Goal: Information Seeking & Learning: Find specific fact

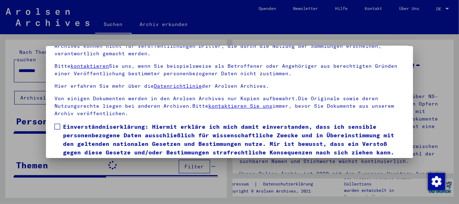
scroll to position [56, 0]
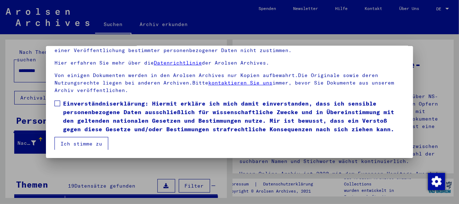
click at [57, 104] on span at bounding box center [57, 103] width 6 height 6
click at [80, 141] on button "Ich stimme zu" at bounding box center [81, 144] width 54 height 14
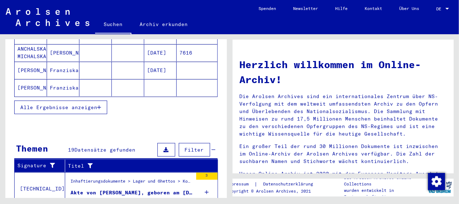
scroll to position [291, 0]
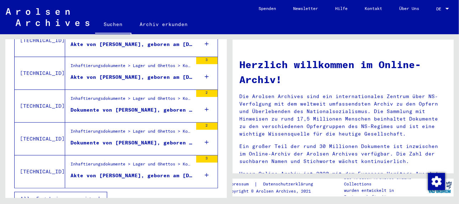
click at [101, 196] on icon "button" at bounding box center [99, 198] width 4 height 5
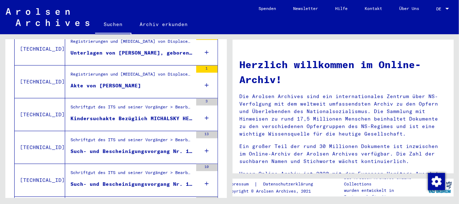
scroll to position [484, 0]
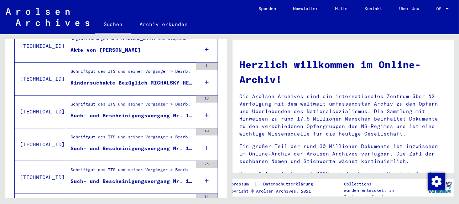
click at [108, 112] on div "Such- und Bescheinigungsvorgang Nr. 1.265.892 für [PERSON_NAME] geboren [DEMOGR…" at bounding box center [132, 115] width 122 height 7
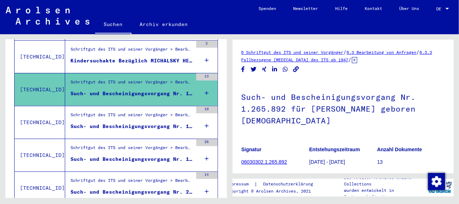
scroll to position [520, 0]
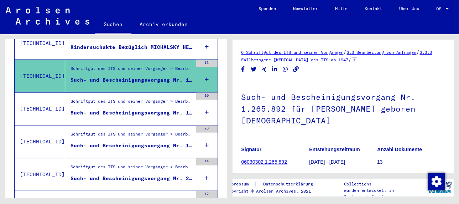
click at [108, 109] on div "Such- und Bescheinigungsvorgang Nr. 1.295.124 für [PERSON_NAME] geboren [DEMOGR…" at bounding box center [132, 112] width 122 height 7
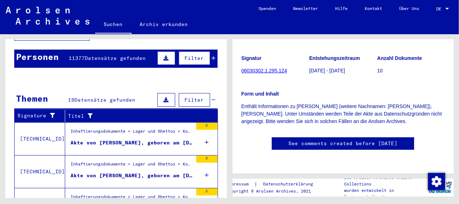
scroll to position [71, 0]
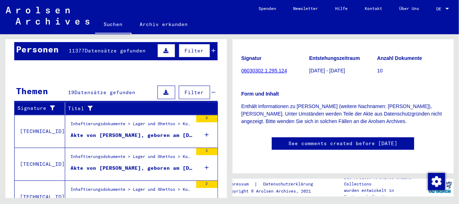
click at [111, 131] on div "Akte von [PERSON_NAME], geboren am [DEMOGRAPHIC_DATA]" at bounding box center [132, 134] width 122 height 7
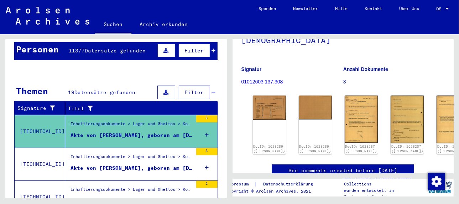
scroll to position [71, 0]
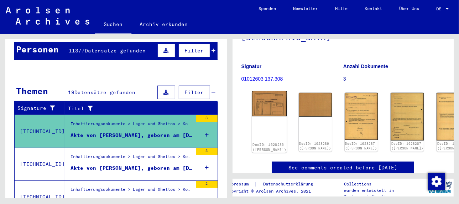
click at [261, 99] on img at bounding box center [269, 103] width 35 height 25
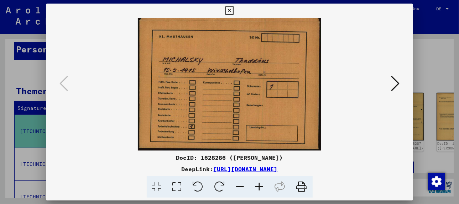
click at [396, 82] on icon at bounding box center [395, 83] width 9 height 17
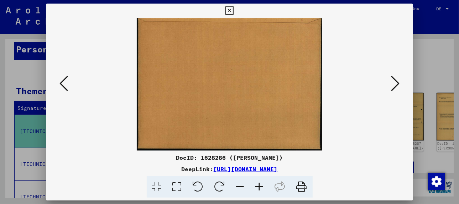
click at [396, 82] on icon at bounding box center [395, 83] width 9 height 17
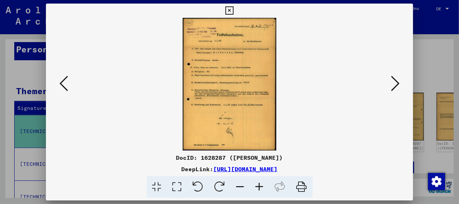
click at [261, 185] on icon at bounding box center [259, 187] width 19 height 22
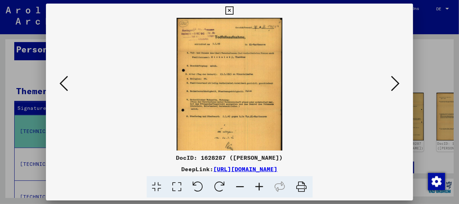
click at [261, 185] on icon at bounding box center [259, 187] width 19 height 22
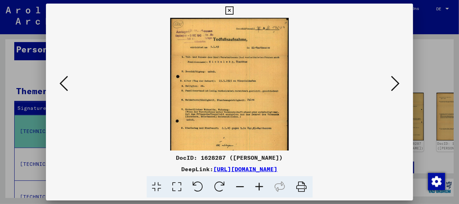
click at [261, 185] on icon at bounding box center [259, 187] width 19 height 22
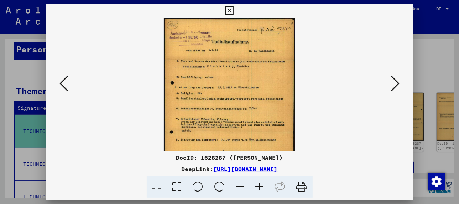
click at [261, 185] on icon at bounding box center [259, 187] width 19 height 22
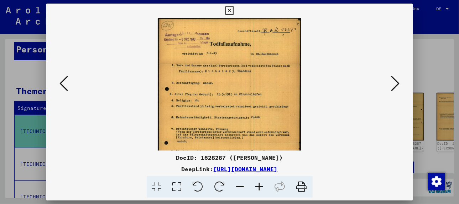
click at [261, 185] on icon at bounding box center [259, 187] width 19 height 22
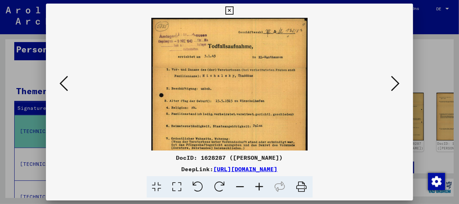
click at [261, 185] on icon at bounding box center [259, 187] width 19 height 22
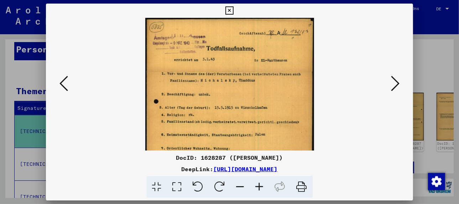
click at [261, 185] on icon at bounding box center [259, 187] width 19 height 22
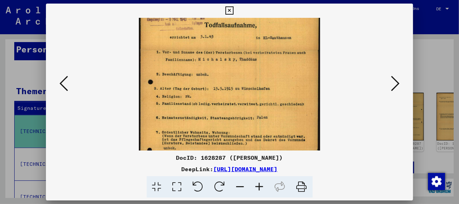
scroll to position [33, 0]
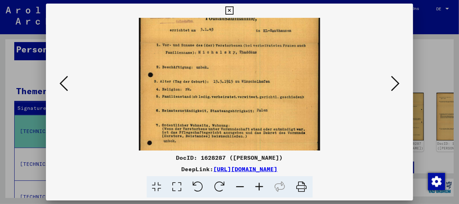
drag, startPoint x: 230, startPoint y: 95, endPoint x: 234, endPoint y: 57, distance: 38.3
click at [234, 57] on img at bounding box center [229, 113] width 181 height 257
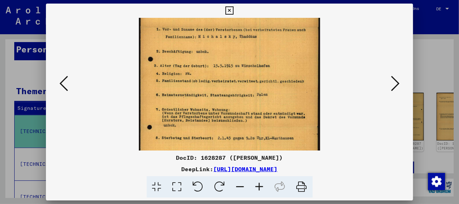
drag, startPoint x: 225, startPoint y: 86, endPoint x: 223, endPoint y: 68, distance: 17.9
click at [223, 68] on img at bounding box center [229, 97] width 181 height 257
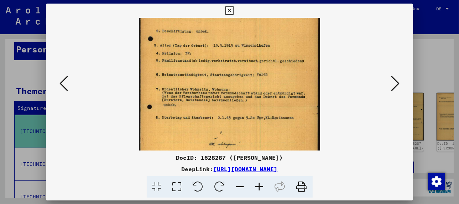
drag, startPoint x: 215, startPoint y: 83, endPoint x: 212, endPoint y: 54, distance: 29.0
click at [212, 54] on img at bounding box center [229, 77] width 181 height 257
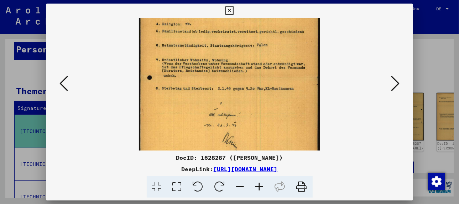
scroll to position [102, 0]
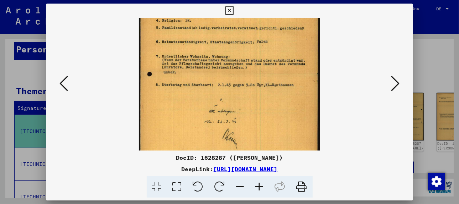
drag, startPoint x: 218, startPoint y: 98, endPoint x: 217, endPoint y: 67, distance: 31.0
click at [217, 67] on img at bounding box center [229, 44] width 181 height 257
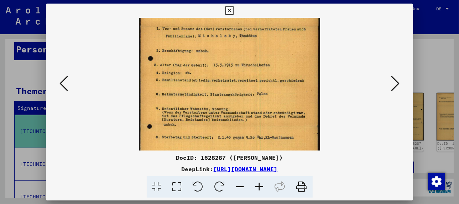
scroll to position [49, 0]
drag, startPoint x: 248, startPoint y: 95, endPoint x: 249, endPoint y: 149, distance: 53.8
click at [249, 149] on img at bounding box center [229, 97] width 181 height 257
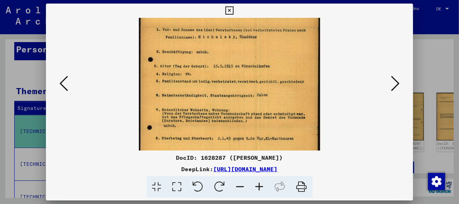
scroll to position [56, 0]
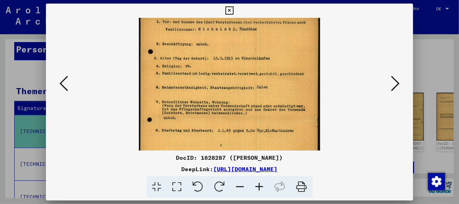
drag, startPoint x: 230, startPoint y: 76, endPoint x: 233, endPoint y: 67, distance: 8.9
click at [233, 67] on img at bounding box center [229, 90] width 181 height 257
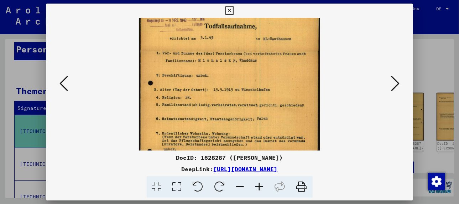
scroll to position [22, 0]
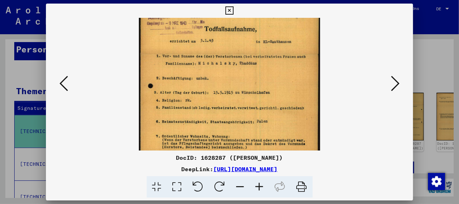
drag, startPoint x: 224, startPoint y: 54, endPoint x: 222, endPoint y: 90, distance: 36.4
click at [222, 90] on img at bounding box center [229, 124] width 181 height 257
click at [399, 82] on icon at bounding box center [395, 83] width 9 height 17
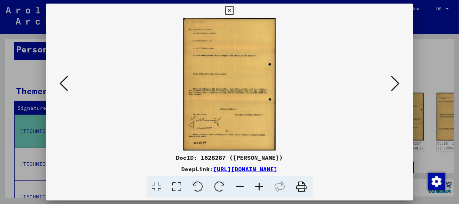
click at [258, 183] on icon at bounding box center [259, 187] width 19 height 22
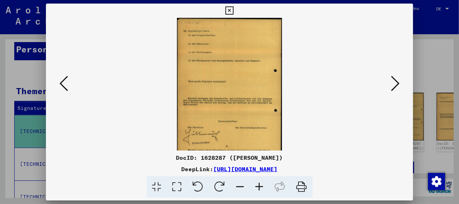
click at [258, 182] on icon at bounding box center [259, 187] width 19 height 22
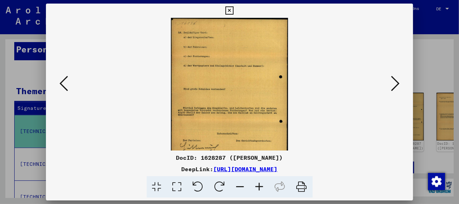
click at [258, 182] on icon at bounding box center [259, 187] width 19 height 22
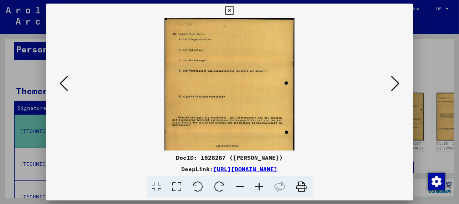
click at [258, 182] on icon at bounding box center [259, 187] width 19 height 22
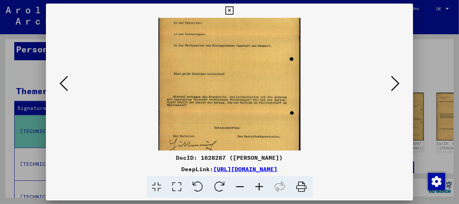
scroll to position [33, 0]
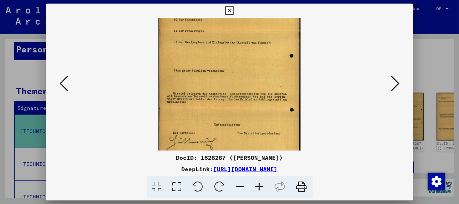
drag, startPoint x: 238, startPoint y: 95, endPoint x: 231, endPoint y: 60, distance: 35.9
click at [231, 60] on img at bounding box center [229, 86] width 142 height 204
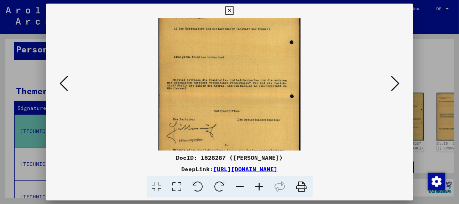
drag, startPoint x: 219, startPoint y: 108, endPoint x: 218, endPoint y: 93, distance: 15.3
click at [219, 93] on img at bounding box center [229, 73] width 142 height 204
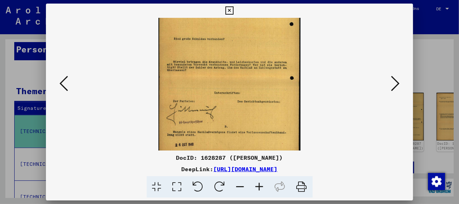
scroll to position [70, 0]
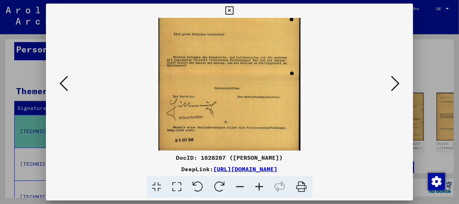
drag, startPoint x: 220, startPoint y: 94, endPoint x: 217, endPoint y: 69, distance: 24.7
click at [217, 69] on img at bounding box center [229, 50] width 142 height 204
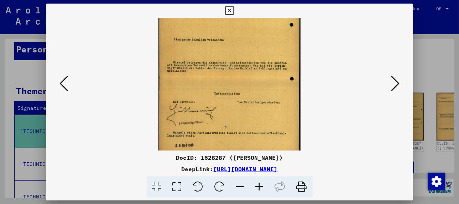
scroll to position [63, 0]
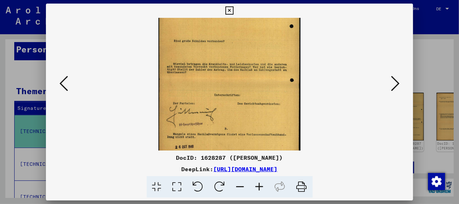
drag, startPoint x: 206, startPoint y: 87, endPoint x: 208, endPoint y: 95, distance: 8.5
click at [208, 95] on img at bounding box center [229, 57] width 142 height 204
click at [396, 85] on icon at bounding box center [395, 83] width 9 height 17
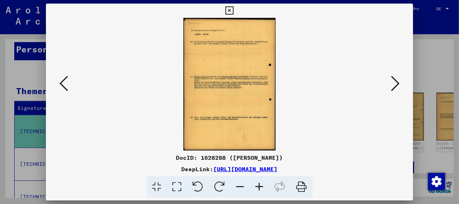
click at [260, 185] on icon at bounding box center [259, 187] width 19 height 22
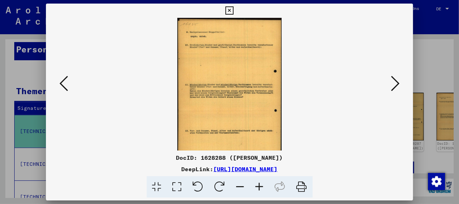
click at [260, 185] on icon at bounding box center [259, 187] width 19 height 22
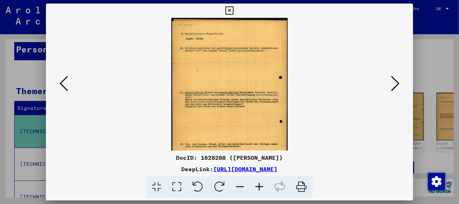
click at [260, 185] on icon at bounding box center [259, 187] width 19 height 22
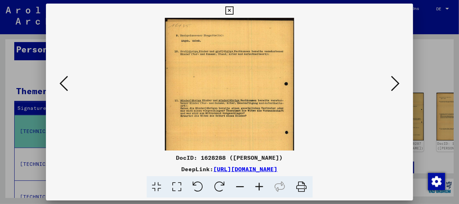
click at [260, 185] on icon at bounding box center [259, 187] width 19 height 22
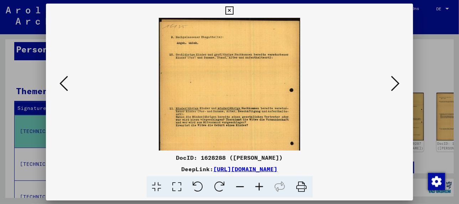
click at [260, 185] on icon at bounding box center [259, 187] width 19 height 22
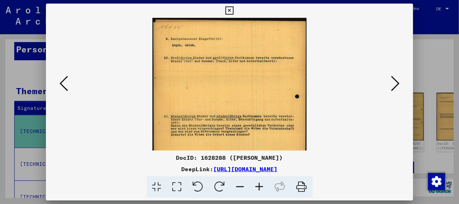
click at [260, 185] on icon at bounding box center [259, 187] width 19 height 22
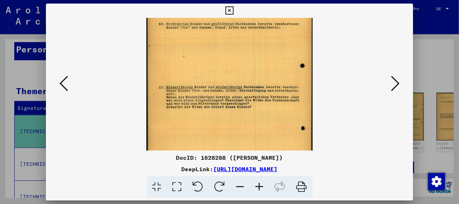
drag, startPoint x: 202, startPoint y: 93, endPoint x: 186, endPoint y: 65, distance: 32.4
click at [185, 57] on img at bounding box center [229, 100] width 166 height 239
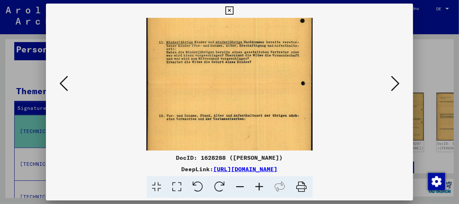
drag, startPoint x: 256, startPoint y: 126, endPoint x: 248, endPoint y: 87, distance: 40.0
click at [255, 76] on img at bounding box center [229, 55] width 166 height 239
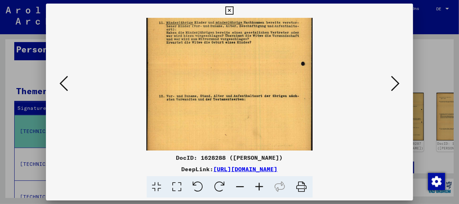
scroll to position [107, 0]
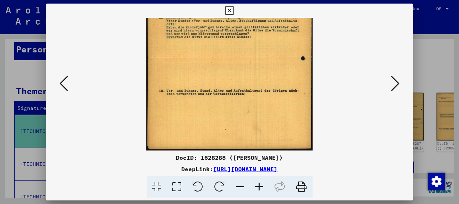
drag, startPoint x: 245, startPoint y: 131, endPoint x: 249, endPoint y: 85, distance: 46.1
click at [248, 86] on img at bounding box center [229, 30] width 166 height 239
click at [395, 78] on icon at bounding box center [395, 83] width 9 height 17
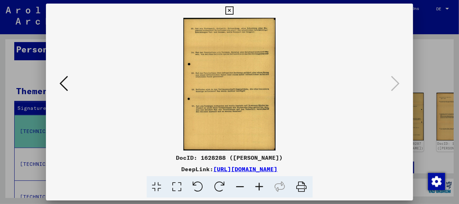
click at [257, 185] on icon at bounding box center [259, 187] width 19 height 22
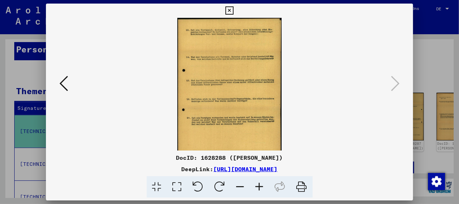
click at [257, 185] on icon at bounding box center [259, 187] width 19 height 22
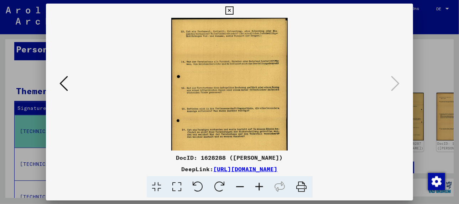
click at [257, 185] on icon at bounding box center [259, 187] width 19 height 22
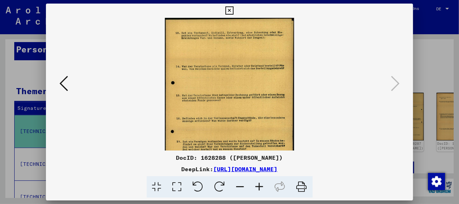
click at [257, 185] on icon at bounding box center [259, 187] width 19 height 22
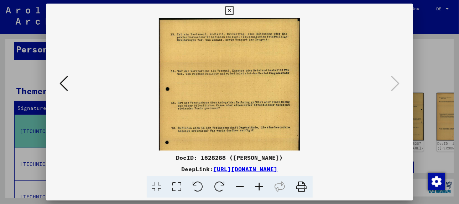
click at [257, 185] on icon at bounding box center [259, 187] width 19 height 22
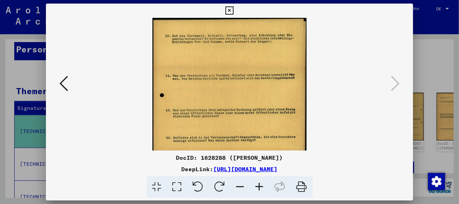
click at [257, 185] on icon at bounding box center [259, 187] width 19 height 22
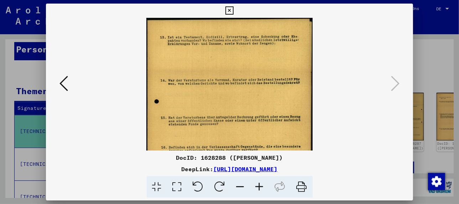
click at [257, 185] on icon at bounding box center [259, 187] width 19 height 22
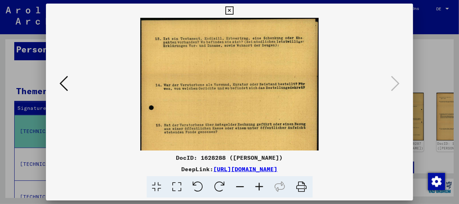
click at [257, 185] on icon at bounding box center [259, 187] width 19 height 22
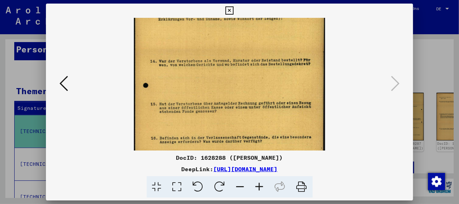
drag, startPoint x: 247, startPoint y: 109, endPoint x: 245, endPoint y: 74, distance: 34.6
click at [245, 75] on img at bounding box center [229, 126] width 191 height 275
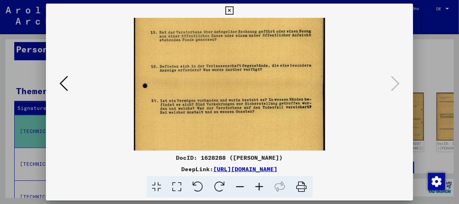
drag, startPoint x: 234, startPoint y: 116, endPoint x: 227, endPoint y: 46, distance: 70.1
click at [227, 46] on img at bounding box center [229, 55] width 191 height 275
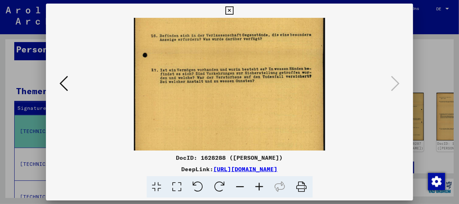
scroll to position [133, 0]
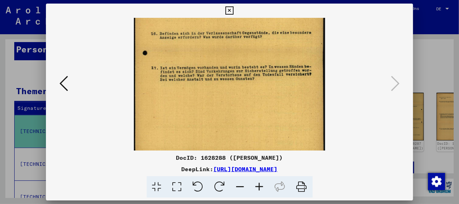
drag, startPoint x: 232, startPoint y: 119, endPoint x: 229, endPoint y: 85, distance: 34.6
click at [229, 85] on img at bounding box center [229, 22] width 191 height 275
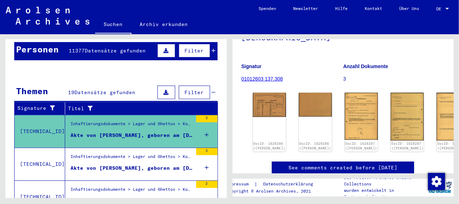
scroll to position [142, 0]
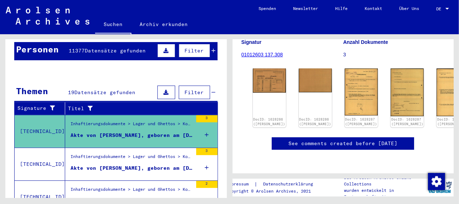
click at [107, 155] on figure "Inhaftierungsdokumente > Lager und Ghettos > Konzentrationslager [GEOGRAPHIC_DA…" at bounding box center [132, 158] width 122 height 11
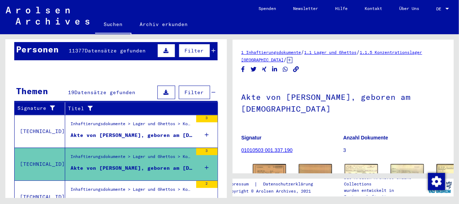
scroll to position [71, 0]
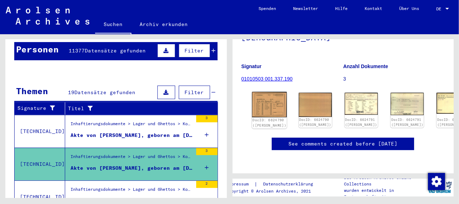
click at [259, 118] on link "DocID: 6624790 ([PERSON_NAME])" at bounding box center [270, 122] width 34 height 9
